Goal: Information Seeking & Learning: Check status

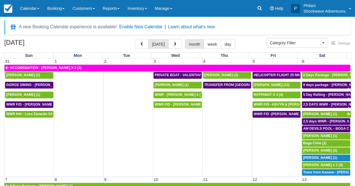
select select
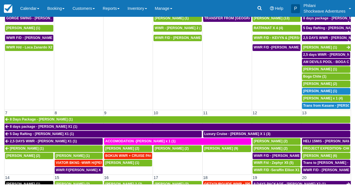
scroll to position [233, 0]
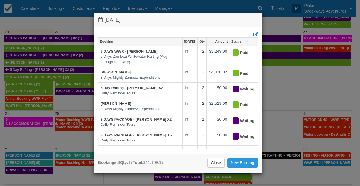
click at [82, 106] on div "Monday September 22 2025 Booking Sep 22 Qty Amount Status 5 DAYS WWR - Graeme E…" at bounding box center [180, 93] width 360 height 186
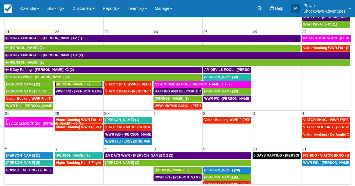
click at [93, 87] on link "[PERSON_NAME] (3)" at bounding box center [79, 84] width 48 height 7
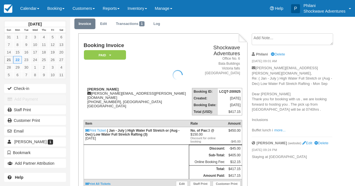
scroll to position [18, 0]
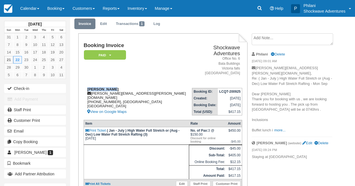
drag, startPoint x: 87, startPoint y: 84, endPoint x: 121, endPoint y: 84, distance: 34.0
click at [121, 87] on div "Greg Barbour [EMAIL_ADDRESS][PERSON_NAME][DOMAIN_NAME] [PHONE_NUMBER], [GEOGRAP…" at bounding box center [136, 101] width 105 height 28
copy strong "[PERSON_NAME]"
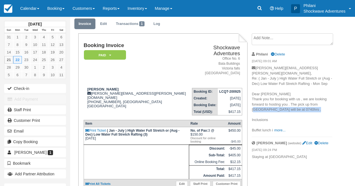
drag, startPoint x: 253, startPoint y: 105, endPoint x: 313, endPoint y: 104, distance: 60.7
click at [313, 104] on p "[PERSON_NAME][EMAIL_ADDRESS][PERSON_NAME][DOMAIN_NAME], Re: ( Jan - July ) High…" at bounding box center [292, 100] width 80 height 68
copy p "Chitova guesthouse will be at 0740hrs"
click at [36, 10] on link "Calendar" at bounding box center [29, 8] width 27 height 17
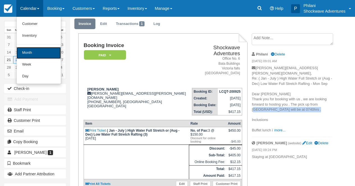
click at [42, 51] on link "Month" at bounding box center [39, 53] width 44 height 12
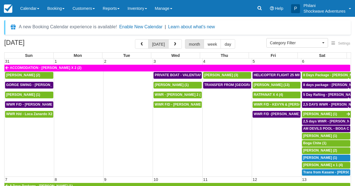
select select
